Goal: Transaction & Acquisition: Purchase product/service

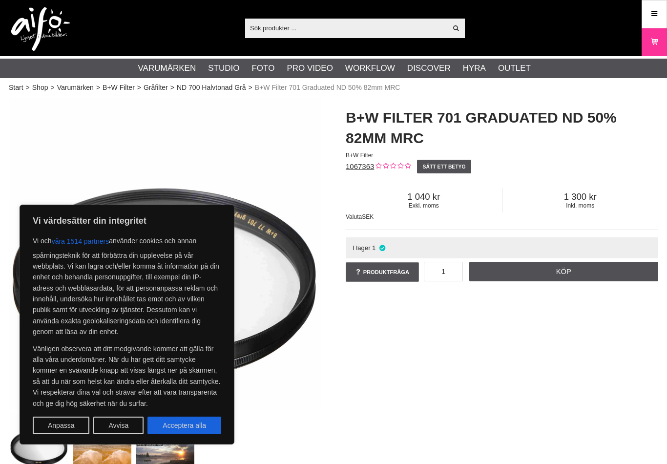
click at [361, 360] on div "B+W 701 Halvtonat Gråfilter B+W Filter 701 Graduated ND 50% 82mm MRC B+W Filter…" at bounding box center [334, 285] width 674 height 374
click at [370, 348] on div "B+W 701 Halvtonat Gråfilter B+W Filter 701 Graduated ND 50% 82mm MRC B+W Filter…" at bounding box center [334, 285] width 674 height 374
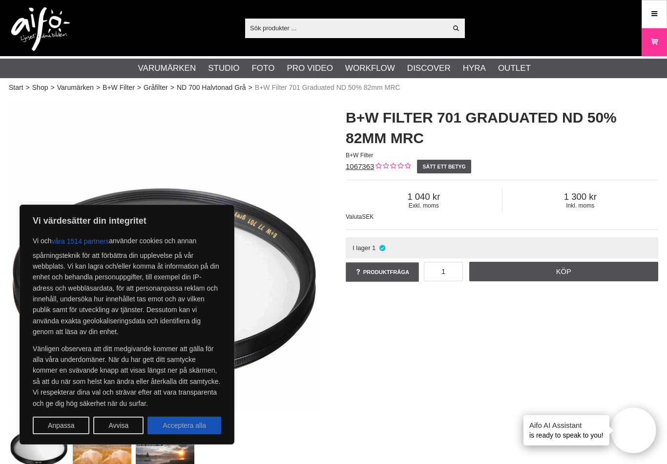
click at [210, 429] on button "Acceptera alla" at bounding box center [184, 425] width 74 height 18
checkbox input "true"
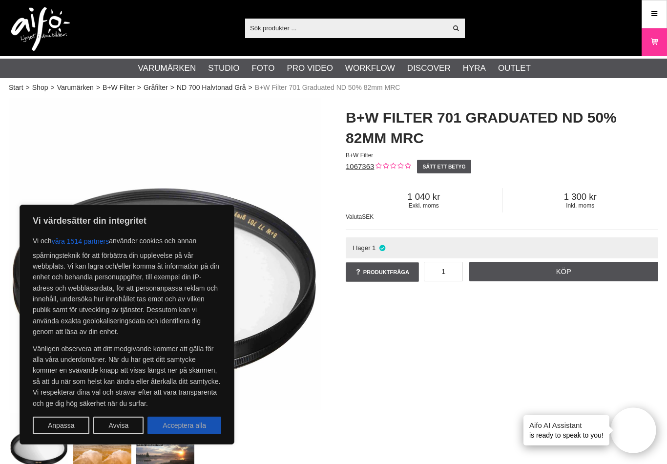
checkbox input "true"
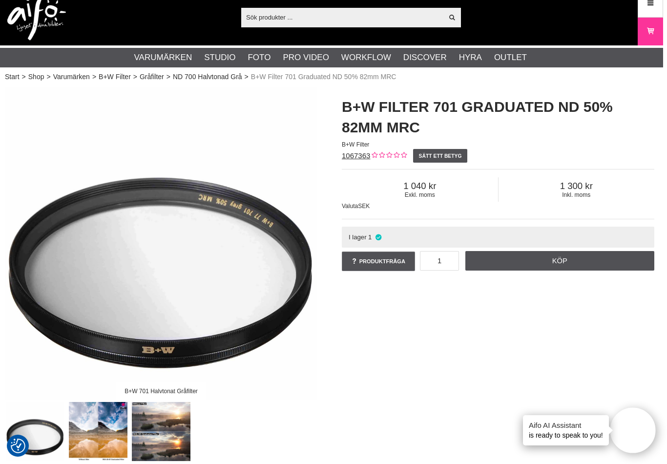
scroll to position [0, 3]
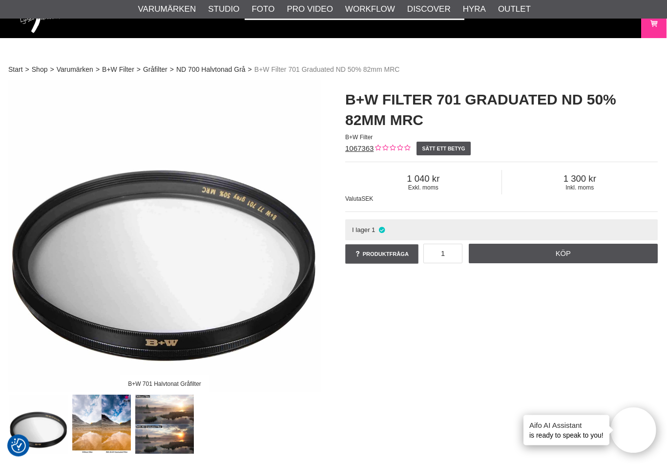
scroll to position [0, 0]
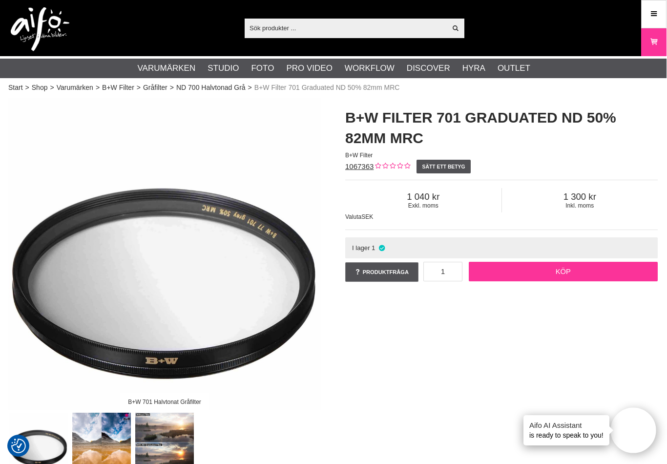
click at [576, 274] on link "Köp" at bounding box center [563, 272] width 189 height 20
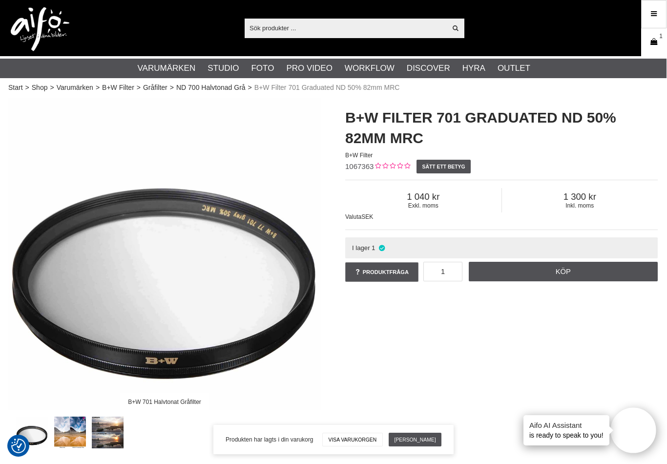
click at [656, 43] on icon at bounding box center [654, 42] width 10 height 11
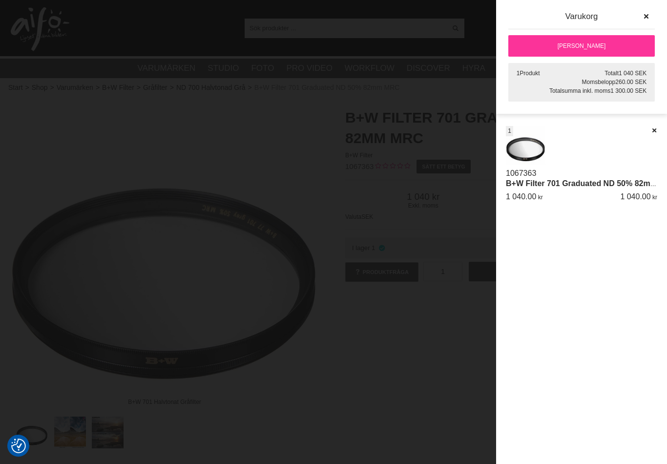
click at [594, 43] on link "Till kassan" at bounding box center [581, 45] width 146 height 21
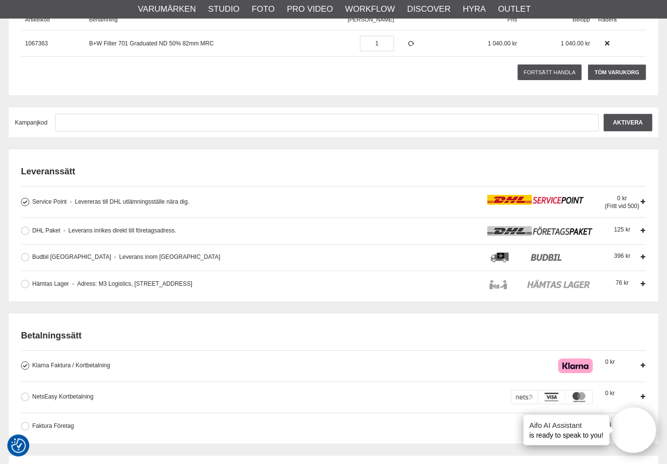
scroll to position [165, 0]
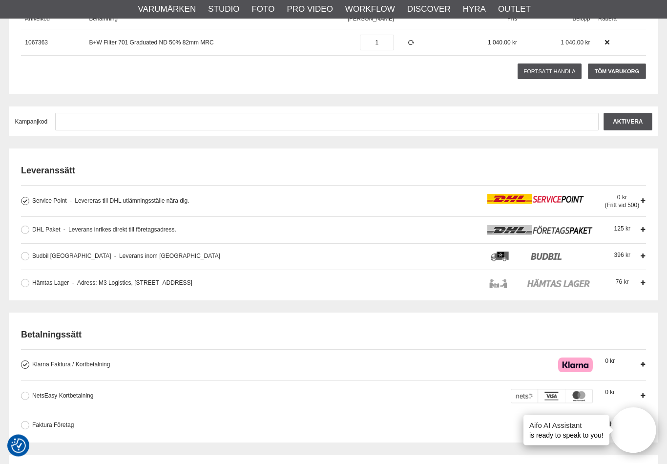
click at [636, 198] on div "0 (Fritt vid 500)" at bounding box center [622, 201] width 35 height 15
click at [0, 0] on input "Service Point Levereras till DHL utlämningsställe nära dig. Levereras till DHL …" at bounding box center [0, 0] width 0 height 0
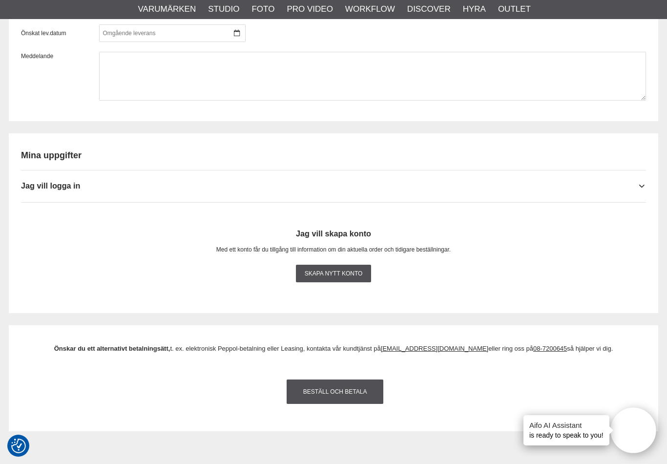
scroll to position [877, 0]
click at [498, 264] on div "Skapa nytt konto" at bounding box center [333, 274] width 625 height 30
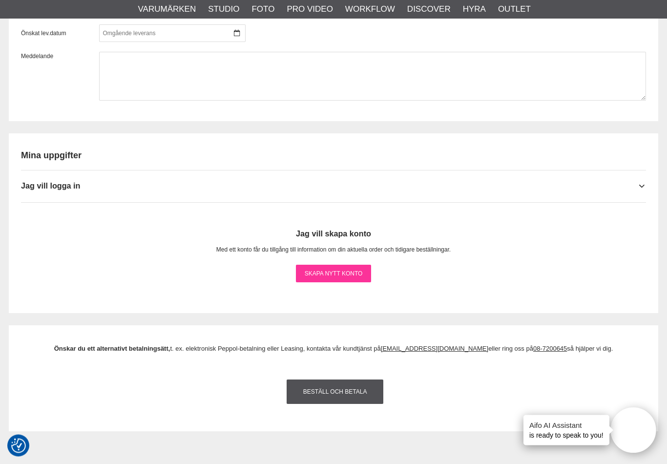
click at [360, 279] on link "Skapa nytt konto" at bounding box center [334, 274] width 76 height 18
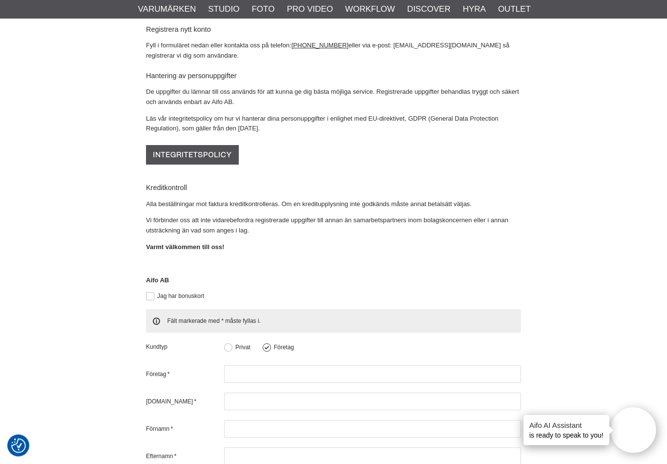
scroll to position [128, 0]
click at [228, 343] on button at bounding box center [228, 347] width 8 height 8
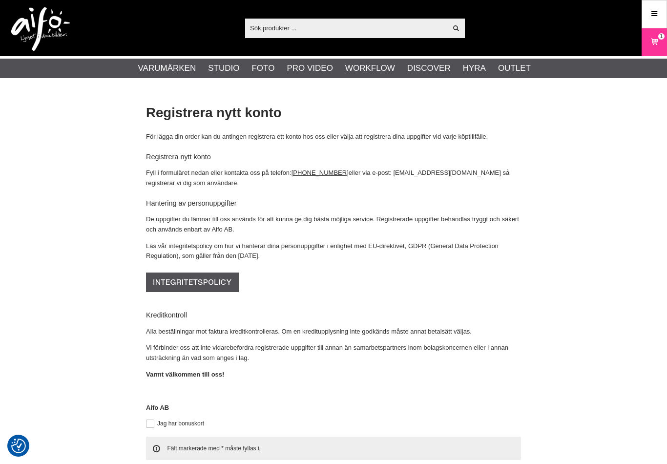
checkbox input "true"
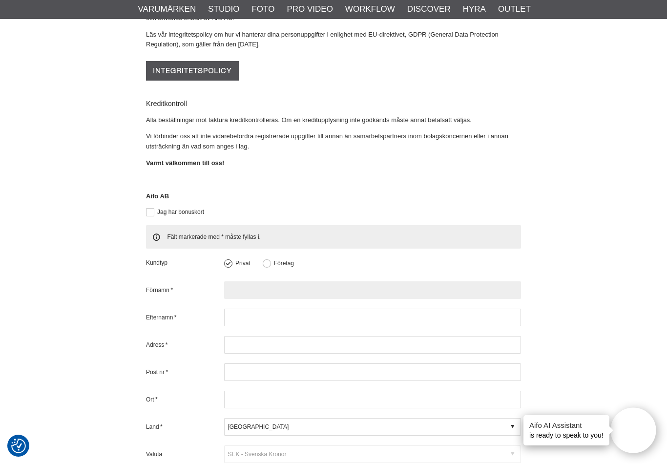
click at [270, 281] on input "text" at bounding box center [372, 290] width 297 height 18
type input "s"
type input "Sture"
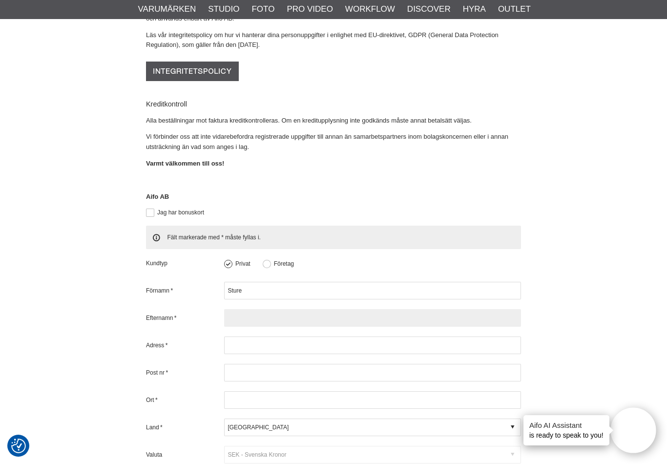
click at [251, 309] on input "text" at bounding box center [372, 318] width 297 height 18
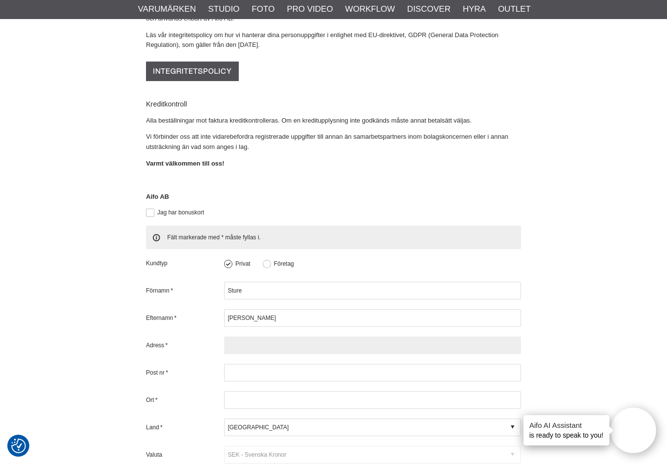
click at [255, 336] on input "text" at bounding box center [372, 345] width 297 height 18
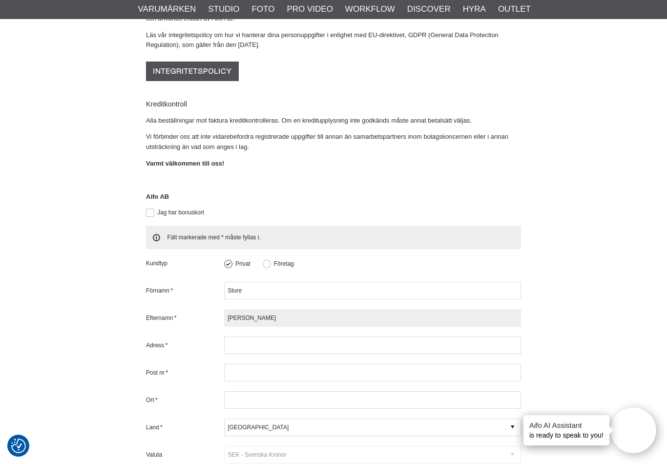
click at [245, 309] on input "sandqvist" at bounding box center [372, 318] width 297 height 18
type input "s"
type input "Sandqvist"
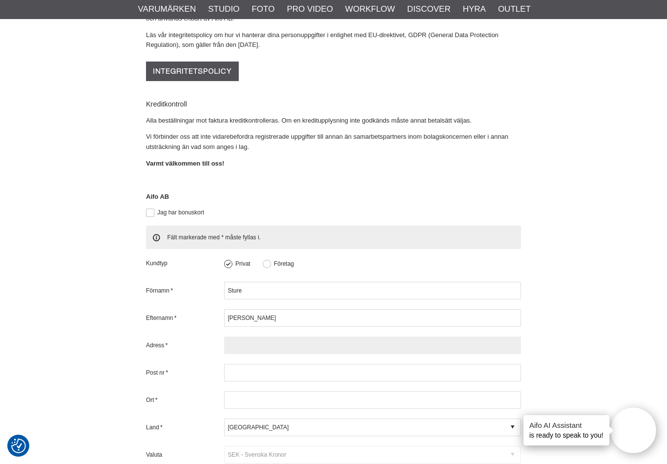
click at [246, 336] on input "text" at bounding box center [372, 345] width 297 height 18
type input "[STREET_ADDRESS]"
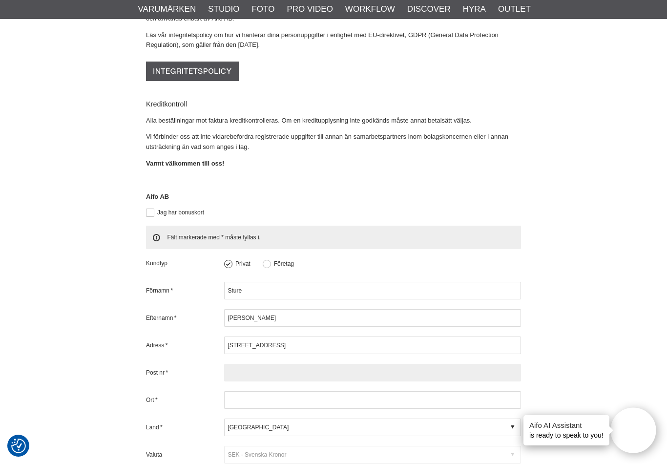
click at [248, 364] on input "text" at bounding box center [372, 373] width 297 height 18
type input "69133"
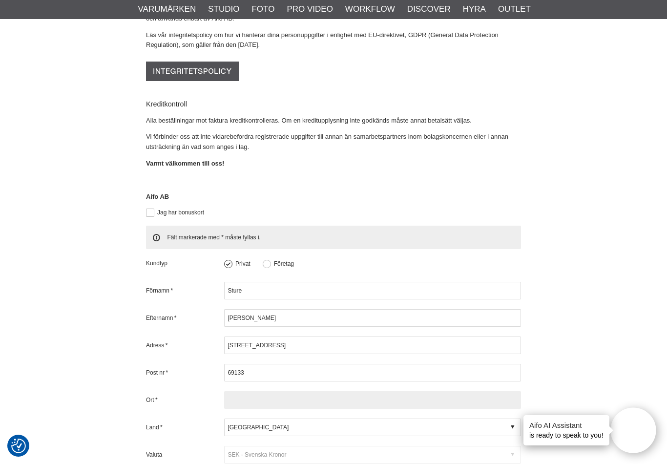
click at [254, 391] on input "text" at bounding box center [372, 400] width 297 height 18
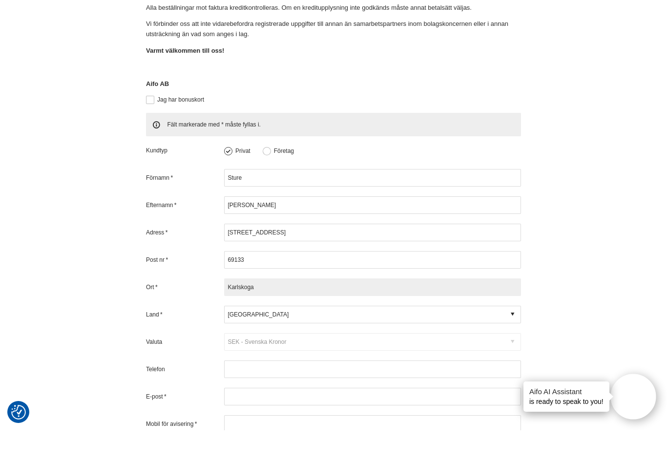
scroll to position [293, 0]
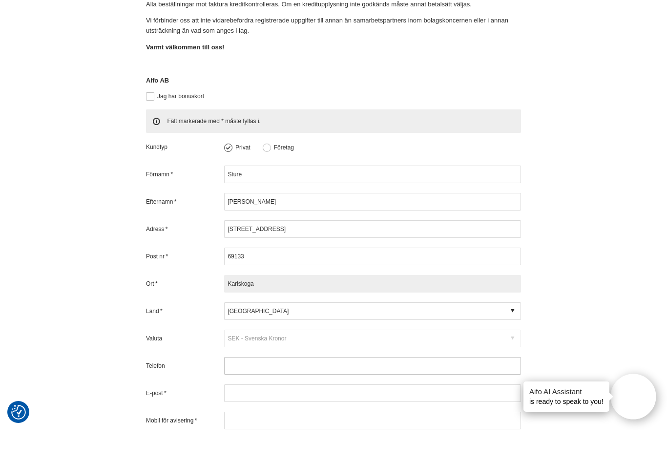
type input "Karlskoga"
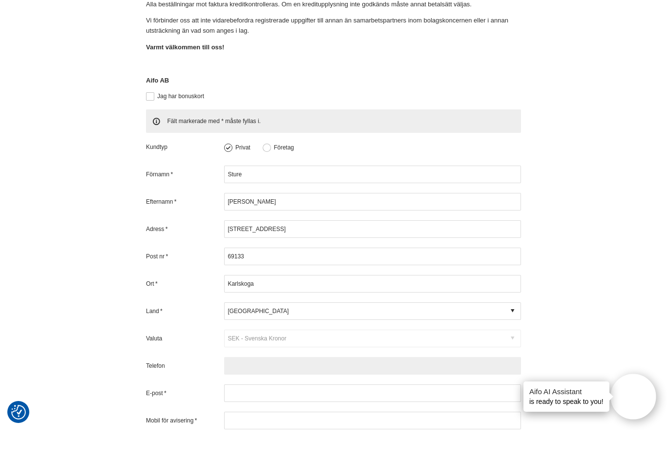
click at [264, 391] on input "text" at bounding box center [372, 400] width 297 height 18
type input "+46705703731"
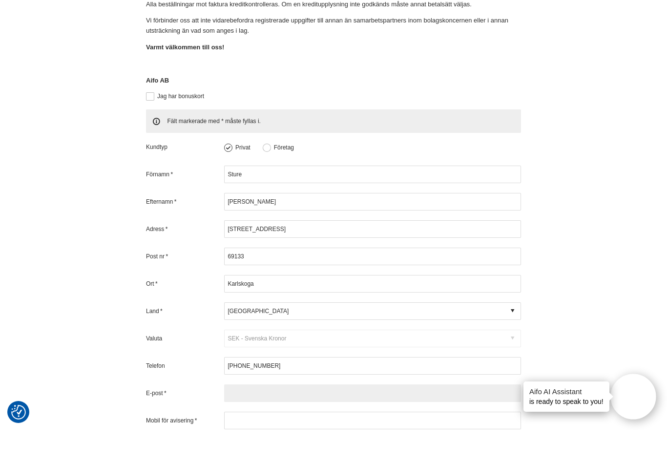
click at [250, 418] on input "text" at bounding box center [372, 427] width 297 height 18
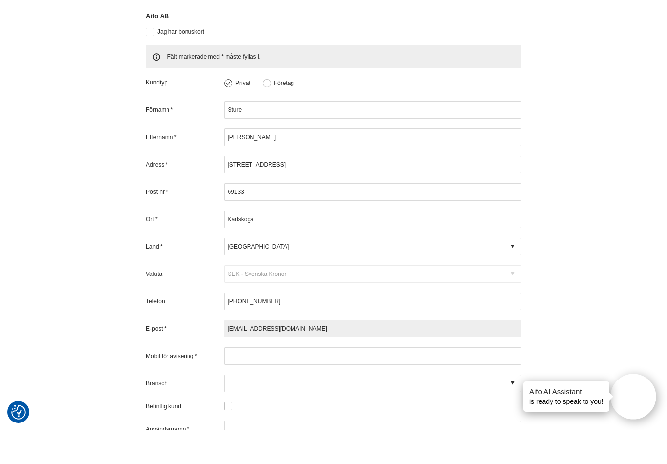
scroll to position [359, 0]
type input "sture@sandqvist.info"
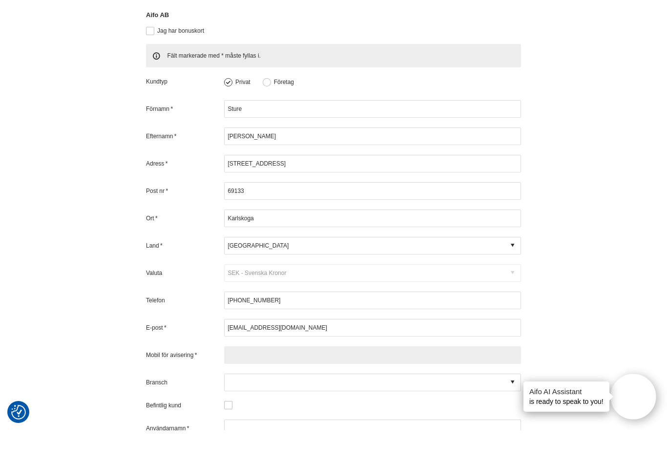
click at [251, 380] on input "text" at bounding box center [372, 389] width 297 height 18
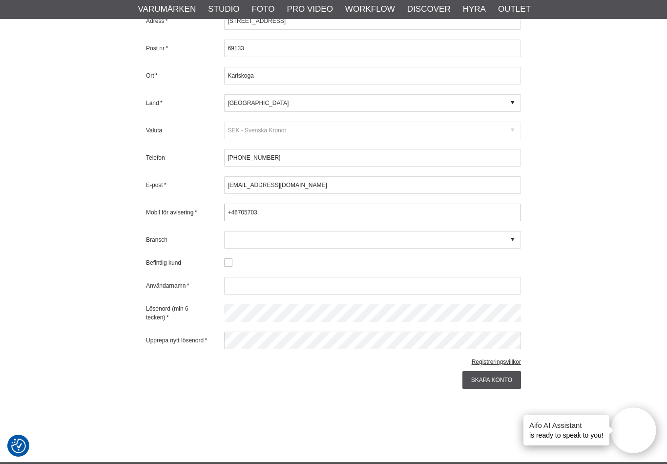
scroll to position [535, 0]
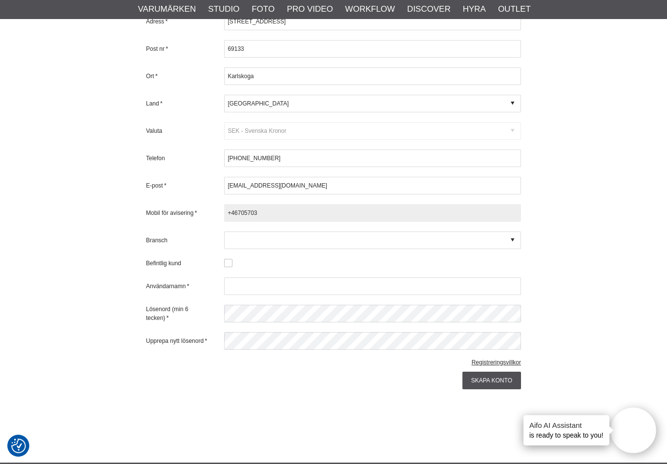
click at [282, 204] on input "+46705703" at bounding box center [372, 213] width 297 height 18
type input "+46705703731"
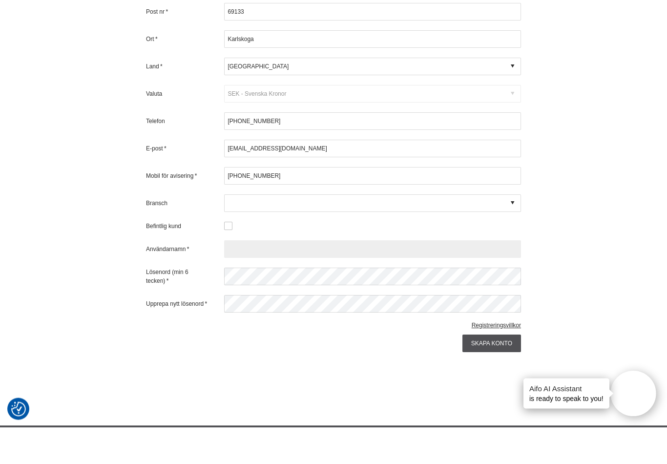
click at [252, 277] on input "text" at bounding box center [372, 286] width 297 height 18
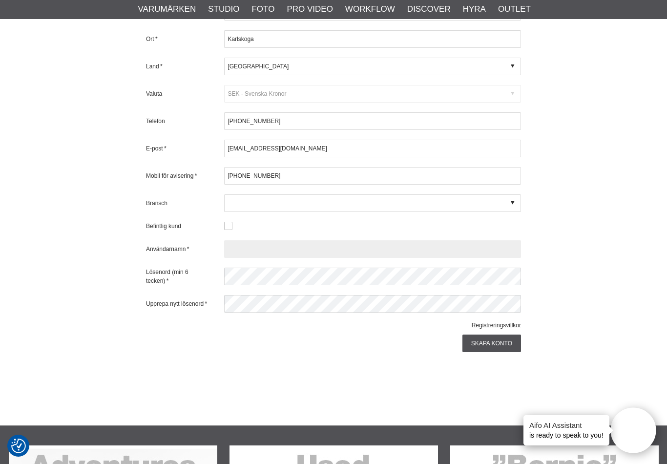
scroll to position [571, 0]
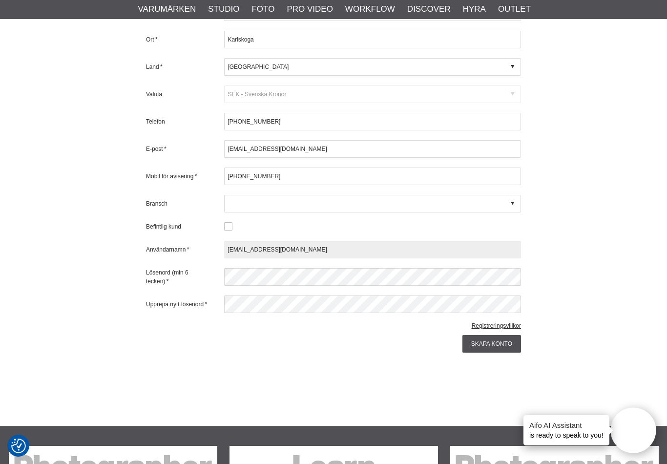
type input "sture@sandqvist.info"
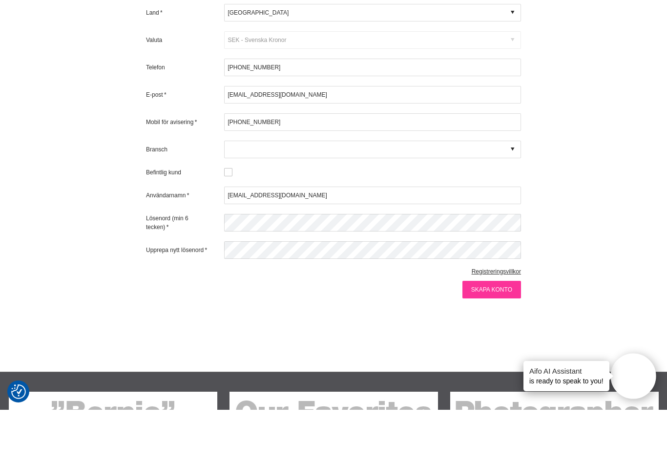
click at [501, 335] on input "Skapa konto" at bounding box center [491, 344] width 59 height 18
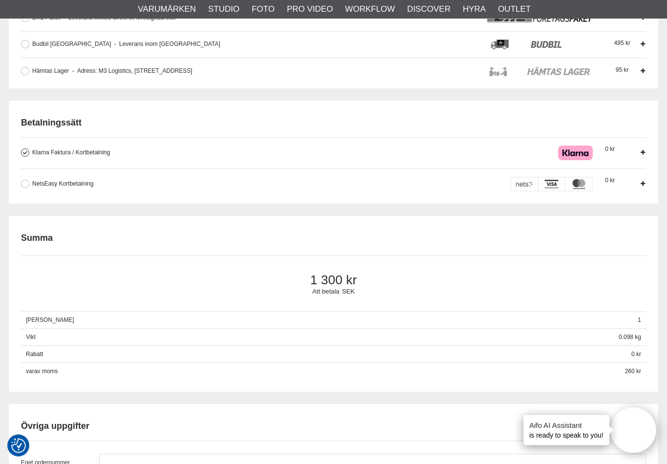
scroll to position [373, 0]
click at [489, 264] on div "Att betala SEK 1 300" at bounding box center [333, 283] width 625 height 56
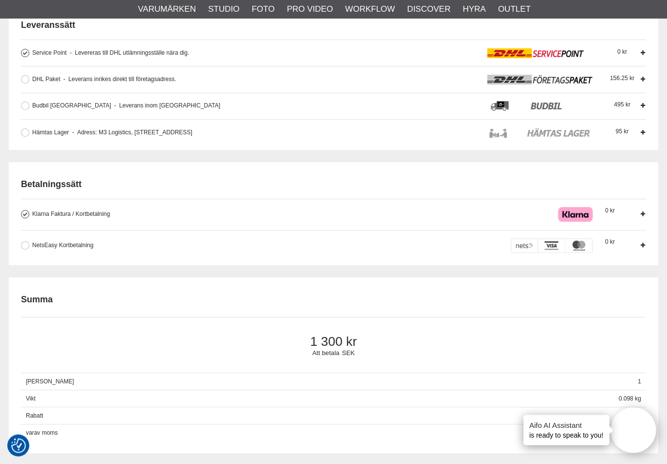
scroll to position [321, 0]
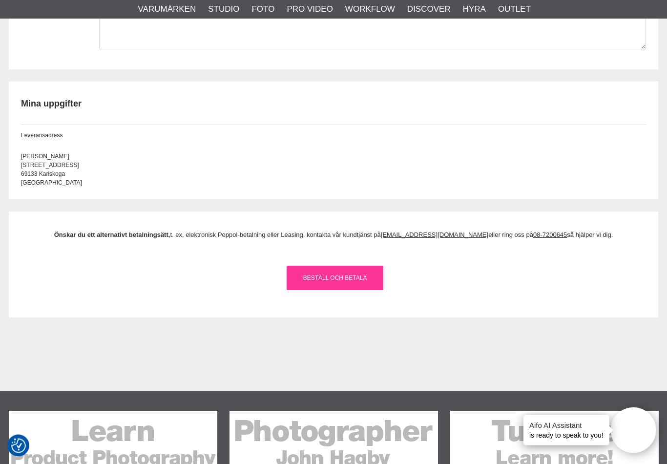
click at [352, 281] on link "Beställ och Betala" at bounding box center [335, 278] width 97 height 24
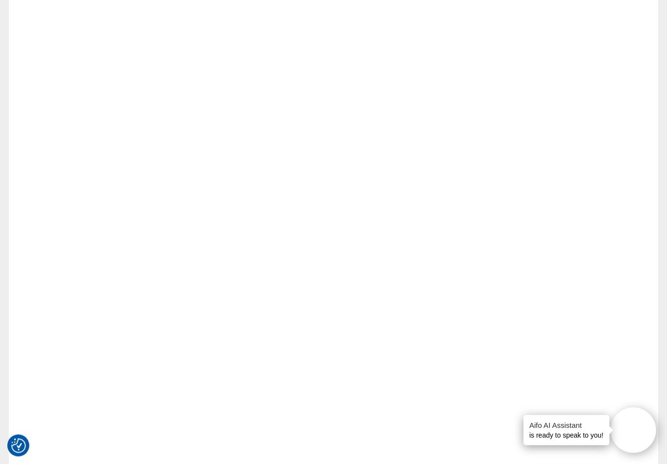
scroll to position [0, 0]
